Goal: Check status: Check status

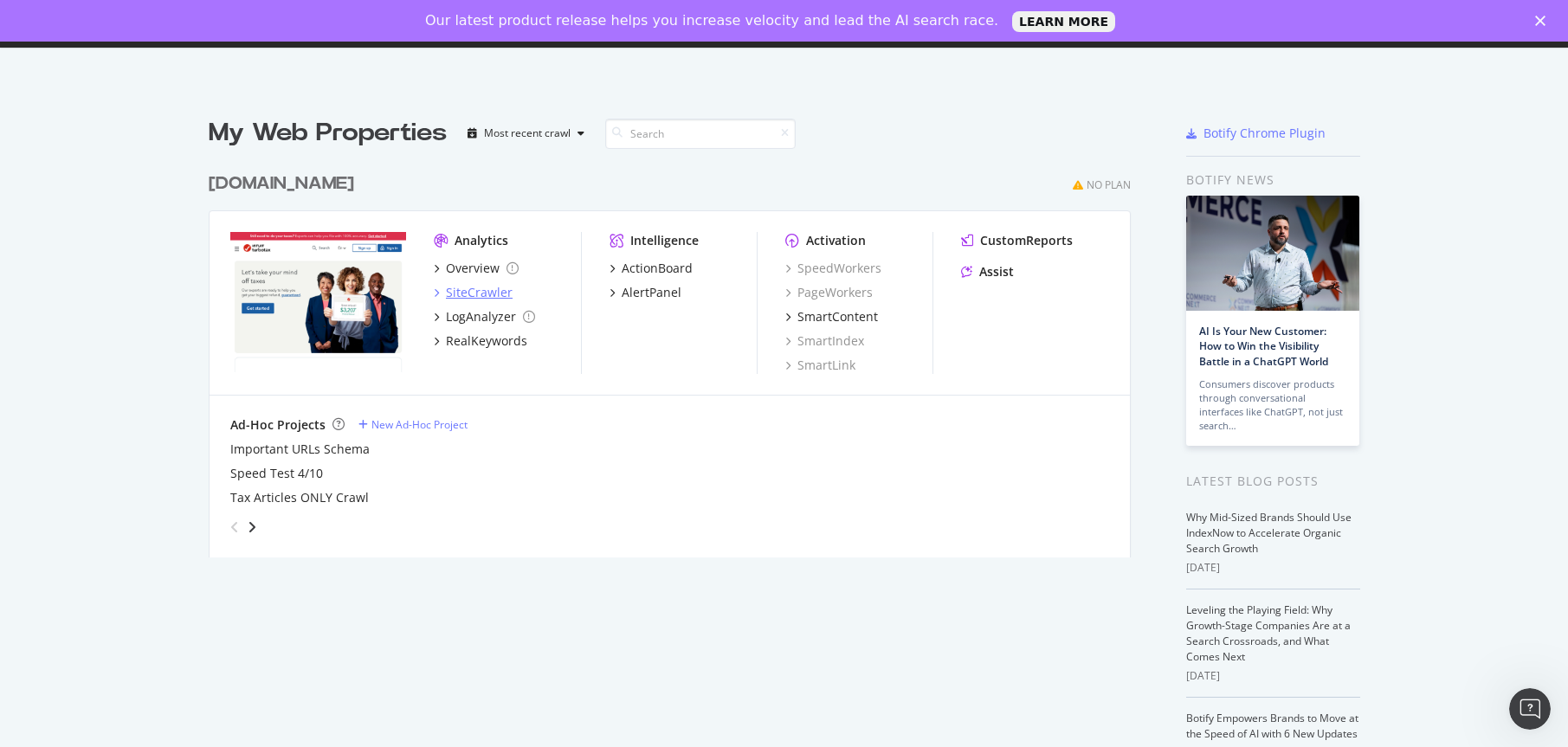
click at [484, 291] on div "SiteCrawler" at bounding box center [479, 293] width 67 height 18
